Goal: Information Seeking & Learning: Learn about a topic

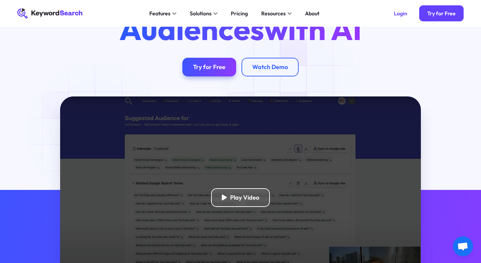
scroll to position [64, 0]
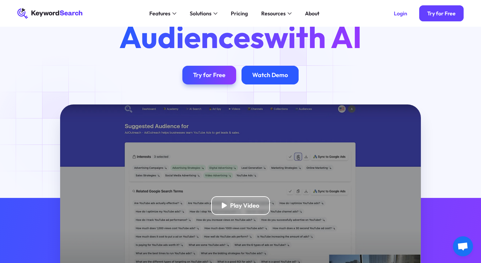
click at [282, 79] on div "Watch Demo" at bounding box center [270, 75] width 36 height 8
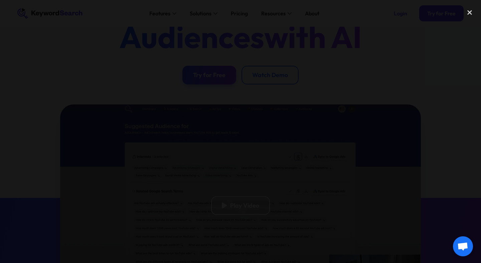
click at [417, 113] on div at bounding box center [240, 131] width 481 height 253
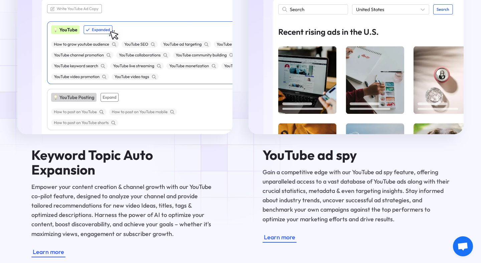
scroll to position [1228, 0]
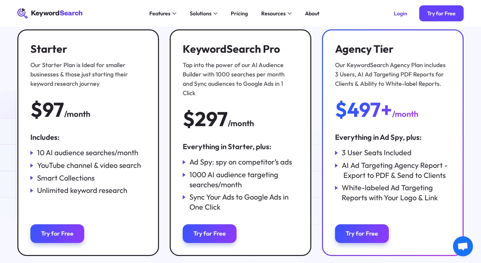
click at [30, 153] on icon at bounding box center [31, 153] width 3 height 4
